Goal: Transaction & Acquisition: Purchase product/service

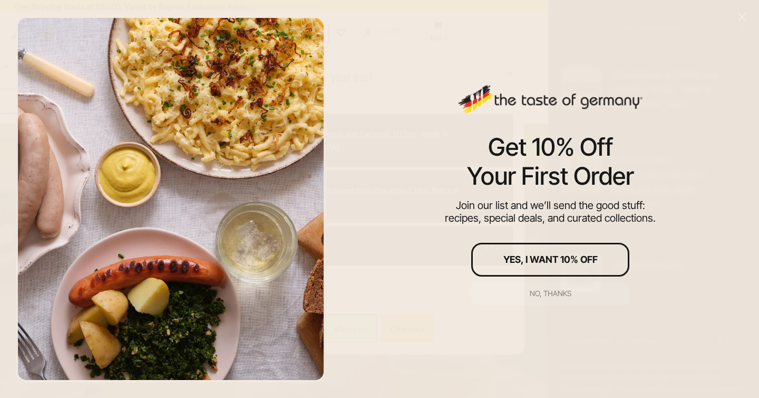
click at [544, 293] on div "No, thanks" at bounding box center [551, 293] width 42 height 7
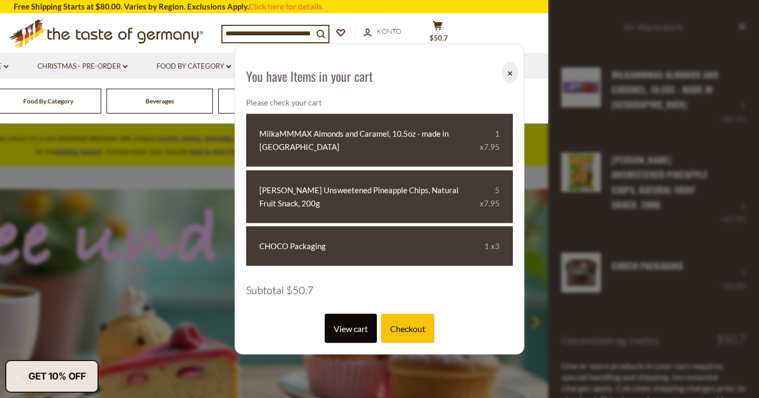
click at [362, 329] on link "View cart" at bounding box center [351, 328] width 52 height 29
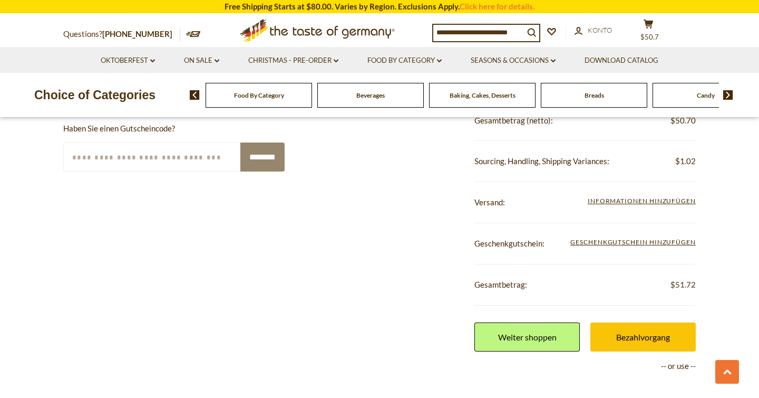
scroll to position [415, 0]
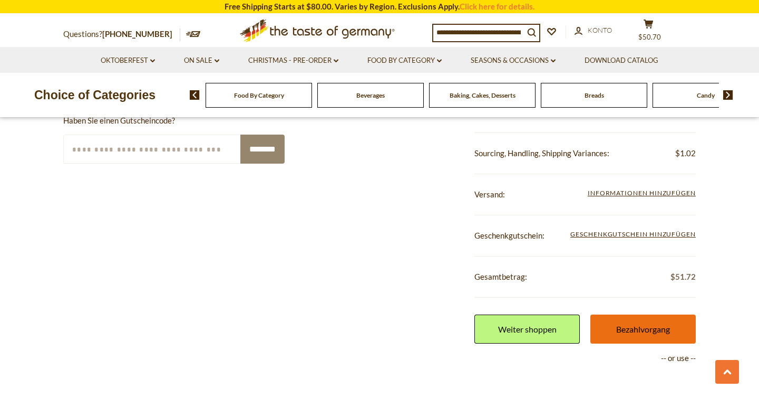
click at [621, 326] on link "Bezahlvorgang" at bounding box center [643, 328] width 105 height 29
